Goal: Find specific page/section: Find specific page/section

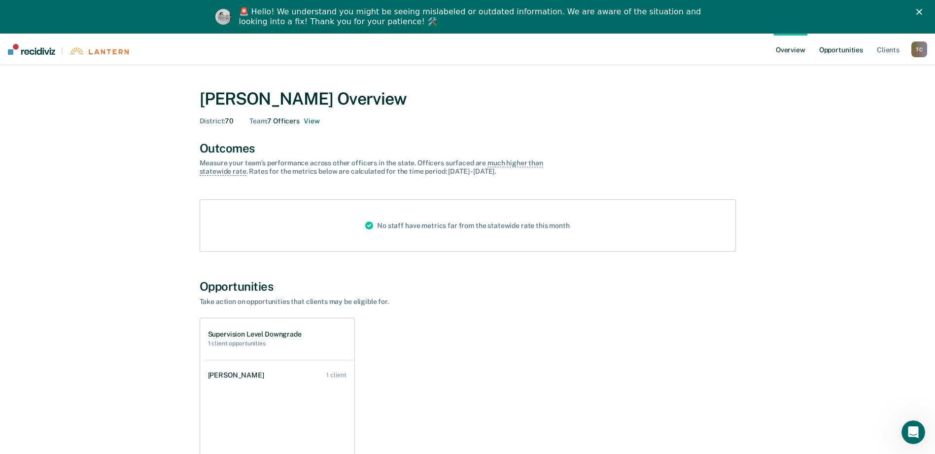
click at [830, 47] on link "Opportunities" at bounding box center [841, 50] width 48 height 32
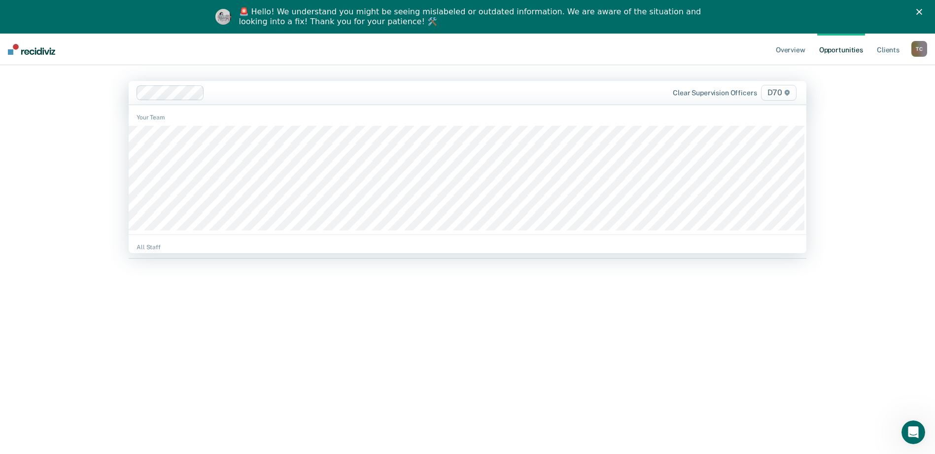
click at [779, 95] on span "D70" at bounding box center [778, 93] width 35 height 16
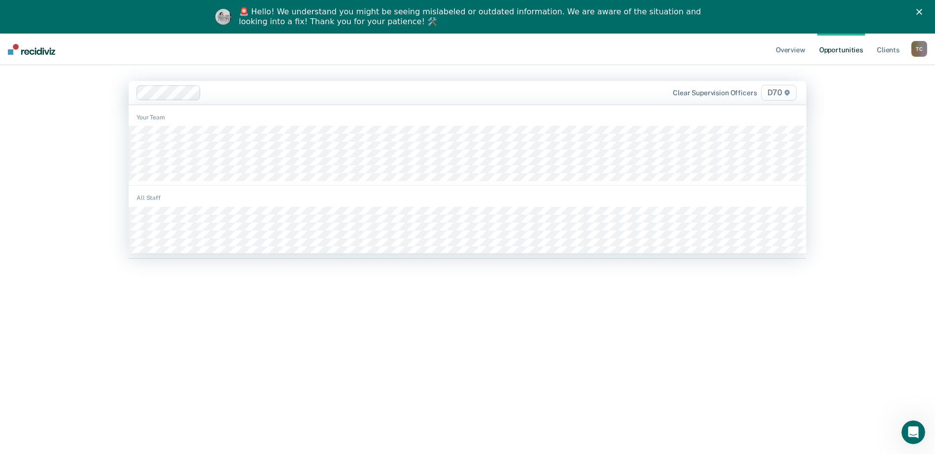
click at [775, 95] on span "D70" at bounding box center [778, 93] width 35 height 16
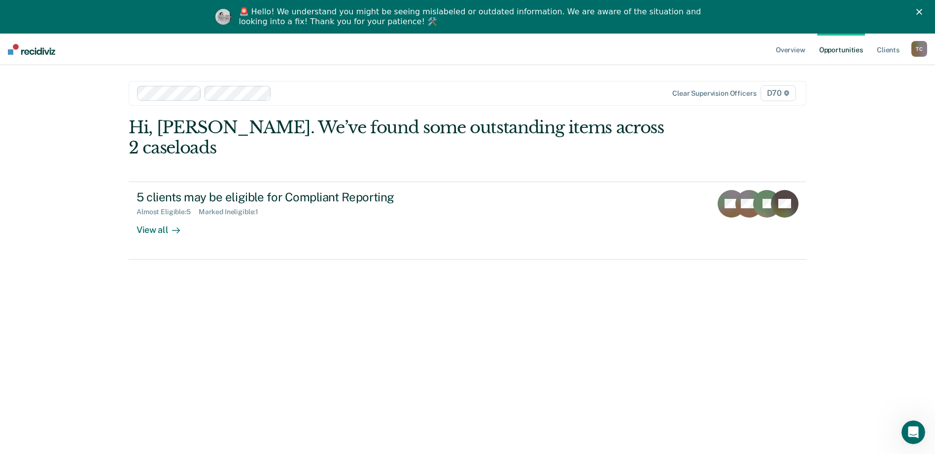
click at [778, 94] on span "D70" at bounding box center [778, 93] width 35 height 16
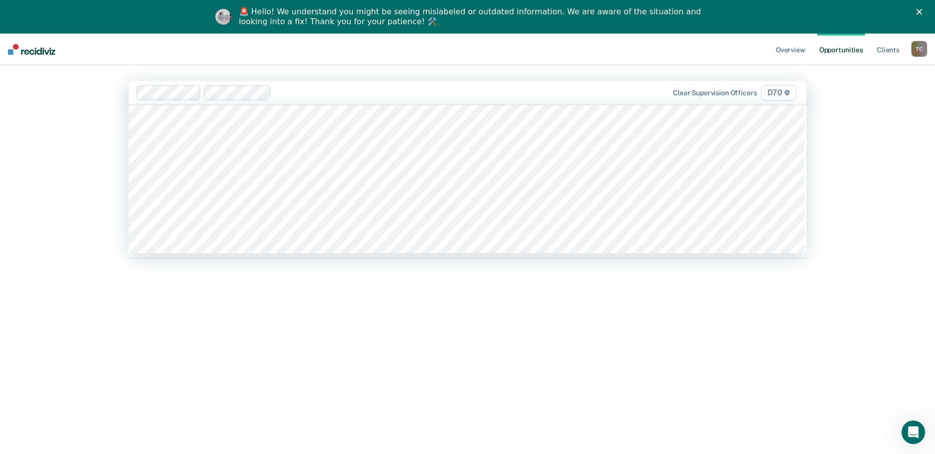
scroll to position [840, 0]
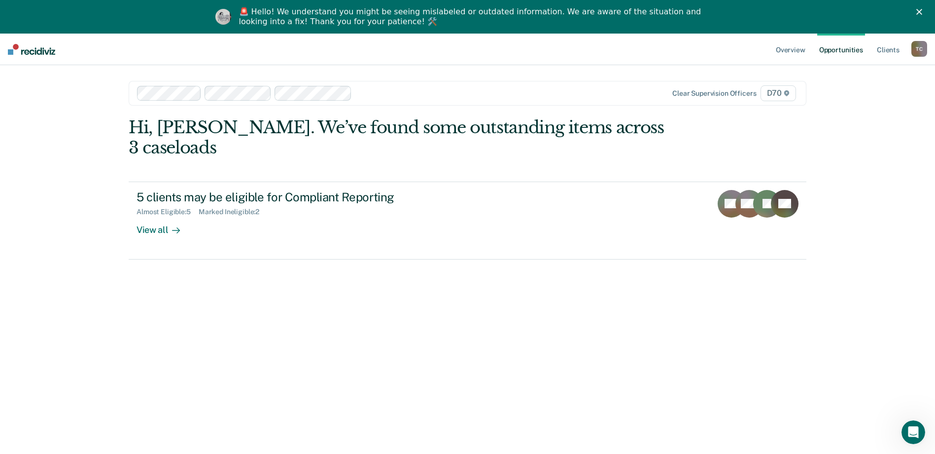
click at [772, 93] on span "D70" at bounding box center [778, 93] width 35 height 16
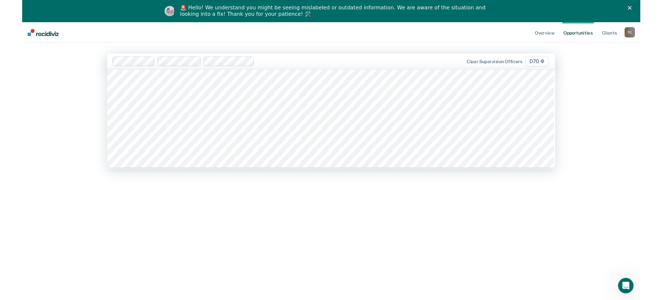
scroll to position [1388, 0]
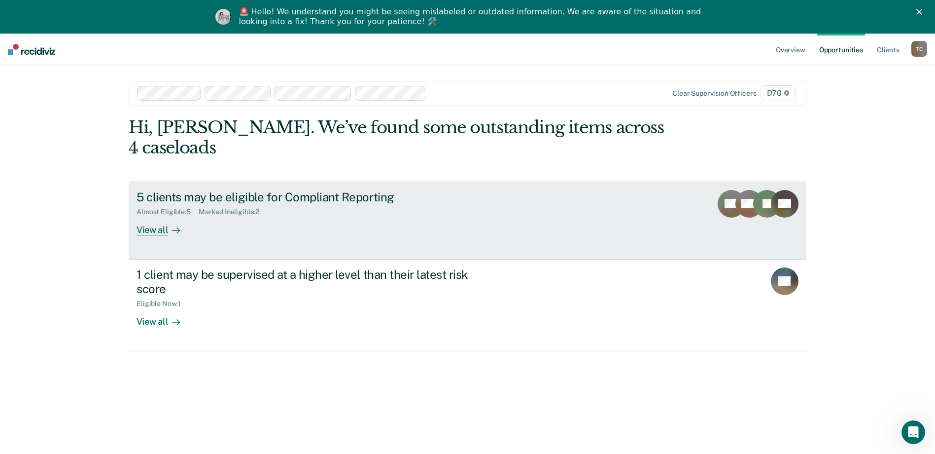
click at [155, 216] on div "View all" at bounding box center [164, 225] width 55 height 19
